Goal: Find specific page/section: Find specific page/section

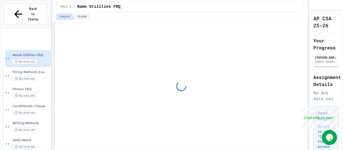
scroll to position [48, 0]
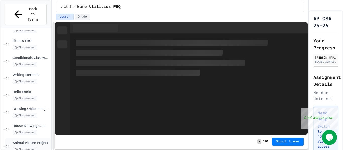
click at [38, 148] on div "No time set" at bounding box center [31, 150] width 37 height 5
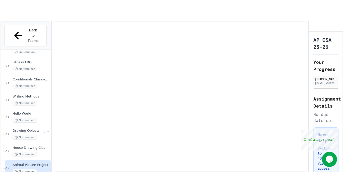
scroll to position [42, 0]
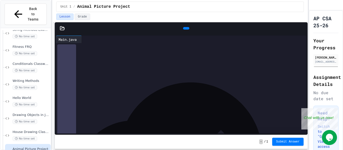
click at [185, 28] on icon at bounding box center [185, 28] width 0 height 0
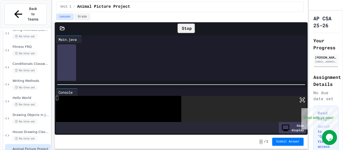
click at [304, 100] on icon at bounding box center [302, 100] width 6 height 6
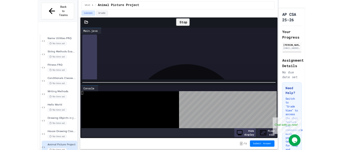
scroll to position [6, 0]
